Goal: Download file/media

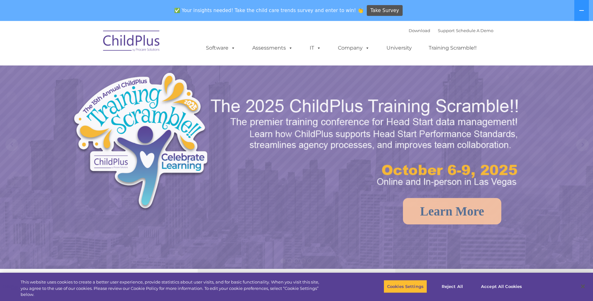
select select "MEDIUM"
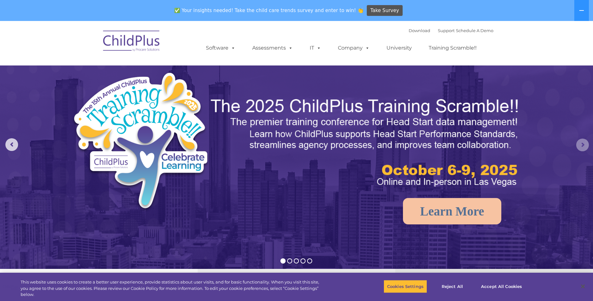
click at [582, 143] on rs-arrow at bounding box center [582, 144] width 13 height 13
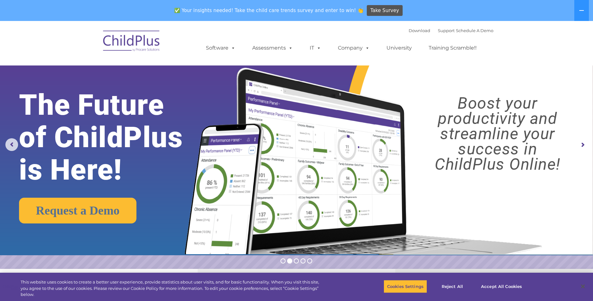
click at [584, 143] on rs-arrow at bounding box center [582, 144] width 13 height 13
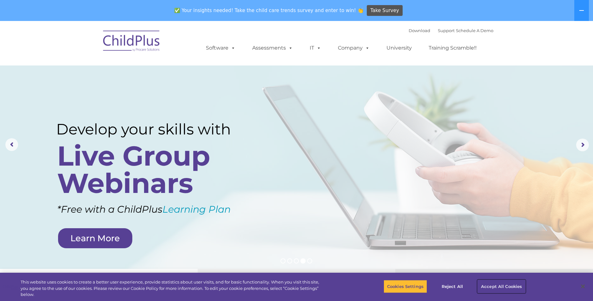
click at [489, 283] on button "Accept All Cookies" at bounding box center [502, 285] width 48 height 13
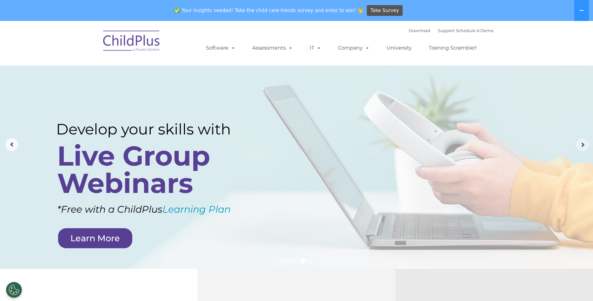
click at [582, 142] on rs-arrow at bounding box center [582, 144] width 13 height 13
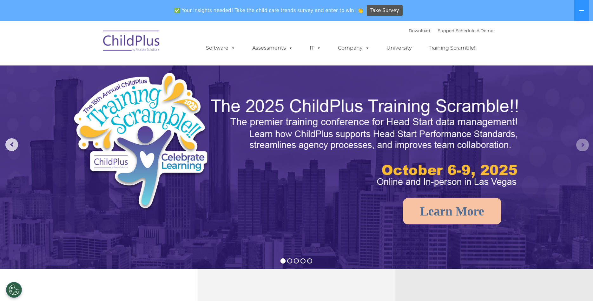
click at [582, 143] on rs-arrow at bounding box center [582, 144] width 13 height 13
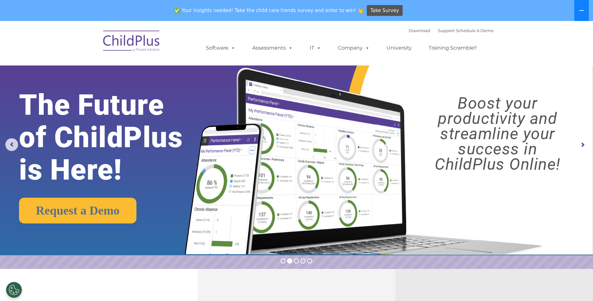
click at [578, 10] on button at bounding box center [581, 10] width 15 height 21
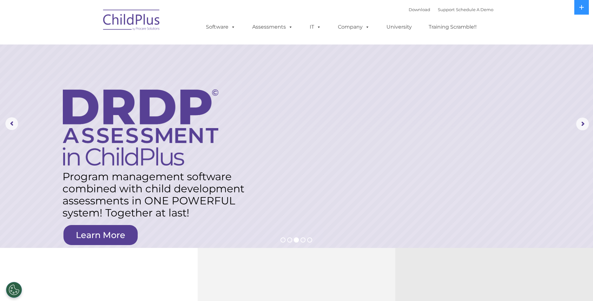
click at [378, 108] on rs-layer at bounding box center [296, 124] width 593 height 248
click at [132, 21] on img at bounding box center [131, 21] width 63 height 32
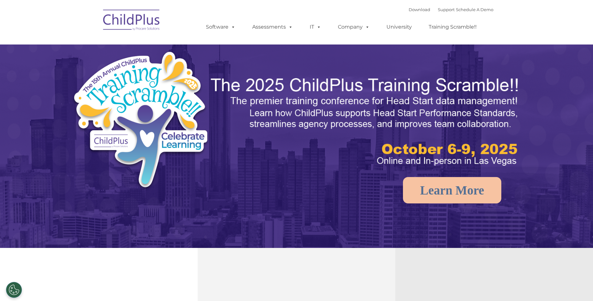
type input ""
select select "MEDIUM"
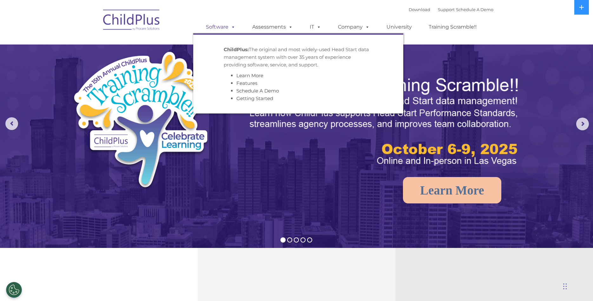
click at [231, 27] on span at bounding box center [231, 27] width 7 height 6
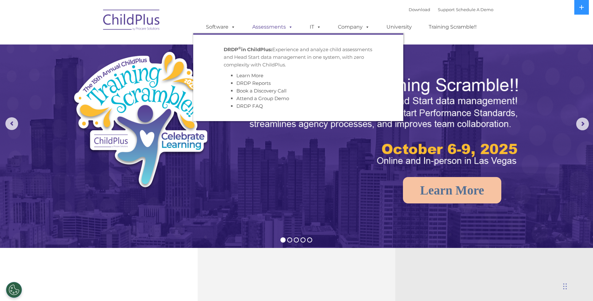
click at [289, 27] on span at bounding box center [289, 27] width 7 height 6
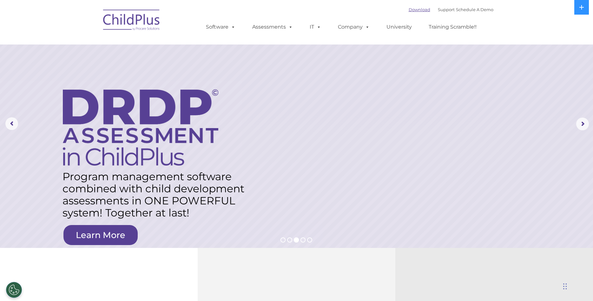
click at [409, 10] on link "Download" at bounding box center [420, 9] width 22 height 5
